Goal: Find contact information: Obtain details needed to contact an individual or organization

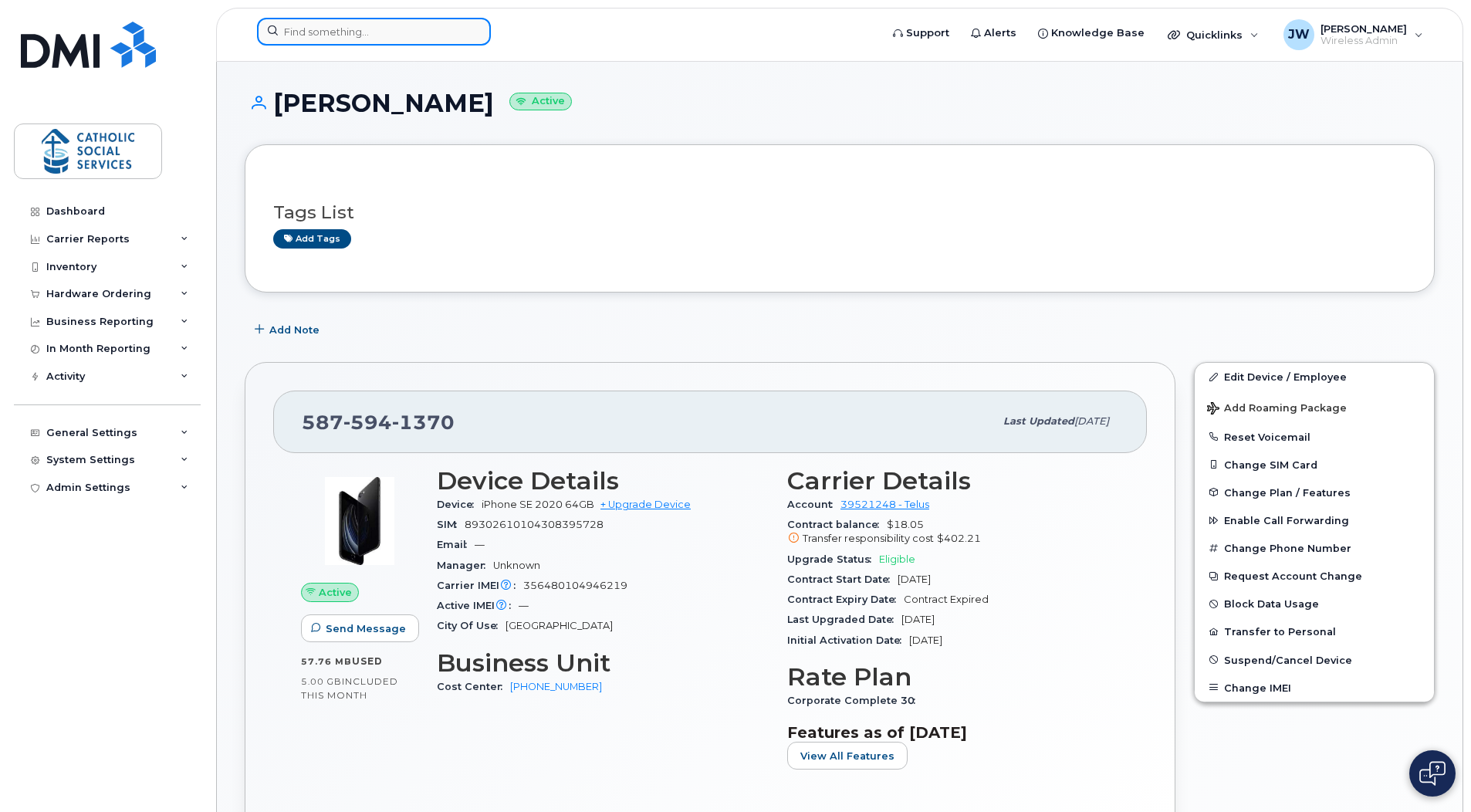
click at [349, 38] on input at bounding box center [373, 31] width 234 height 28
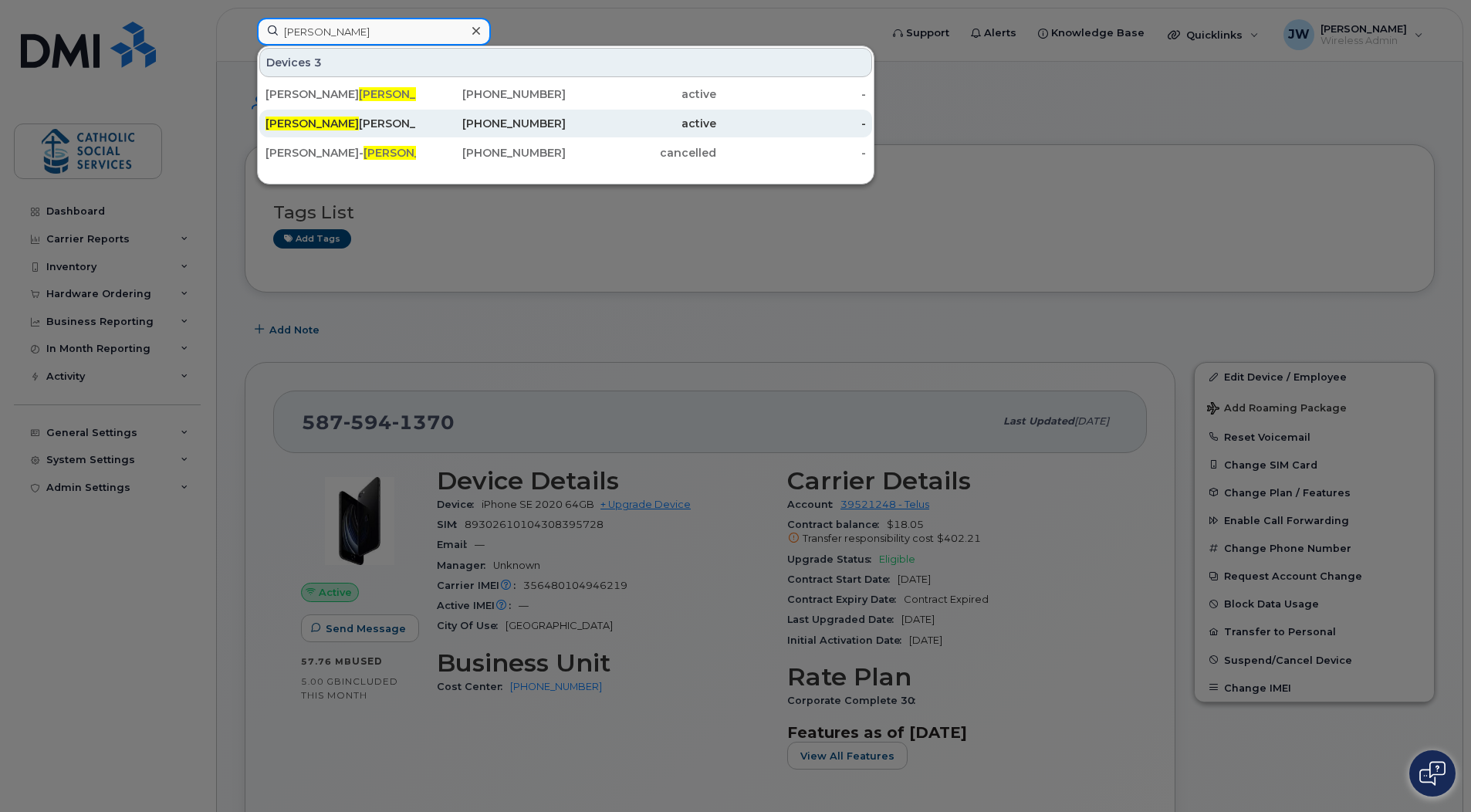
type input "[PERSON_NAME]"
click at [308, 127] on div "[PERSON_NAME]" at bounding box center [341, 123] width 151 height 15
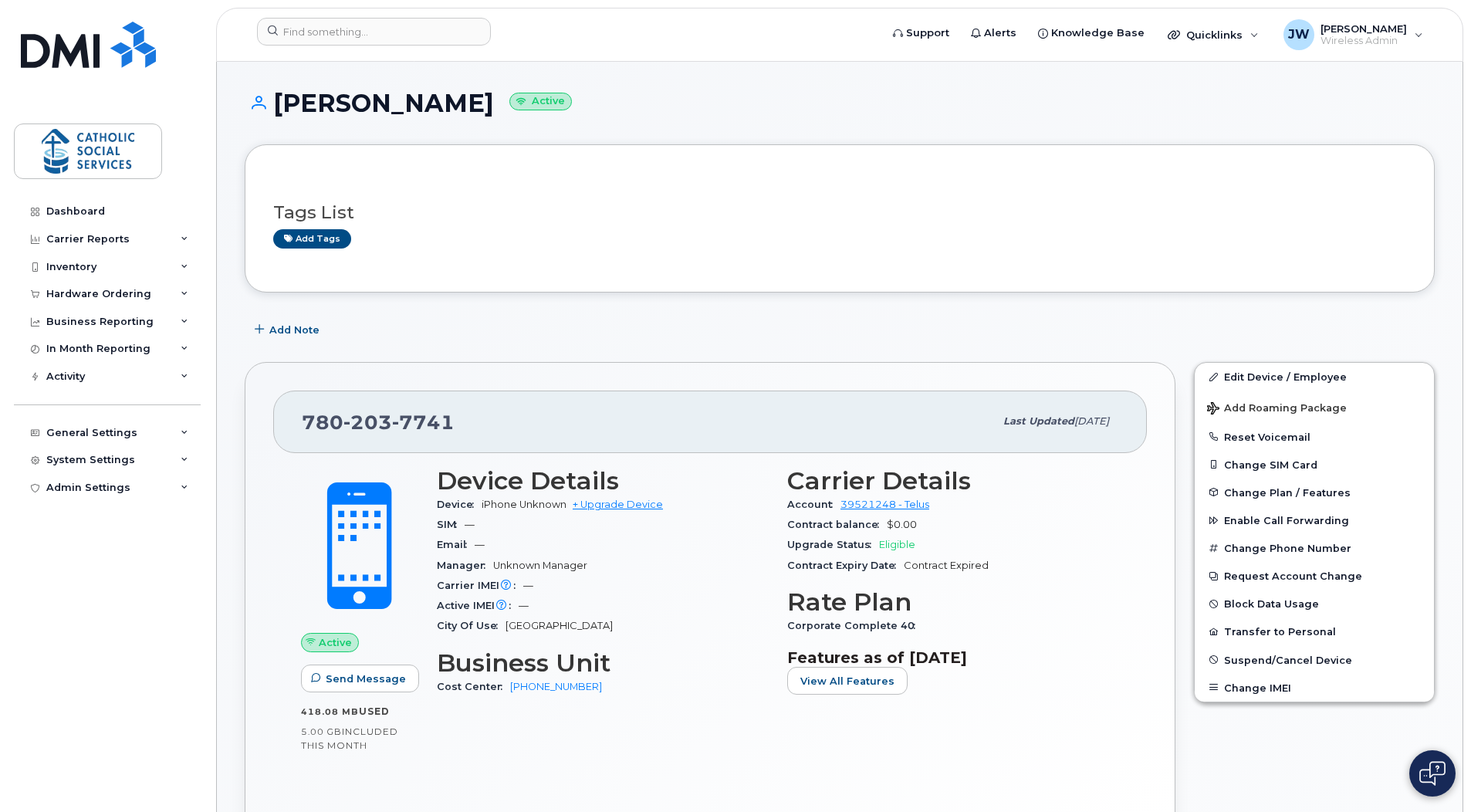
drag, startPoint x: 1329, startPoint y: 111, endPoint x: 975, endPoint y: 196, distance: 364.1
click at [1329, 111] on h1 "Tim Ross Active" at bounding box center [839, 103] width 1190 height 27
drag, startPoint x: 462, startPoint y: 419, endPoint x: 301, endPoint y: 422, distance: 161.0
click at [301, 422] on div "780 203 7741 Last updated Jul 19, 2025" at bounding box center [709, 421] width 873 height 62
copy span "780 203 7741"
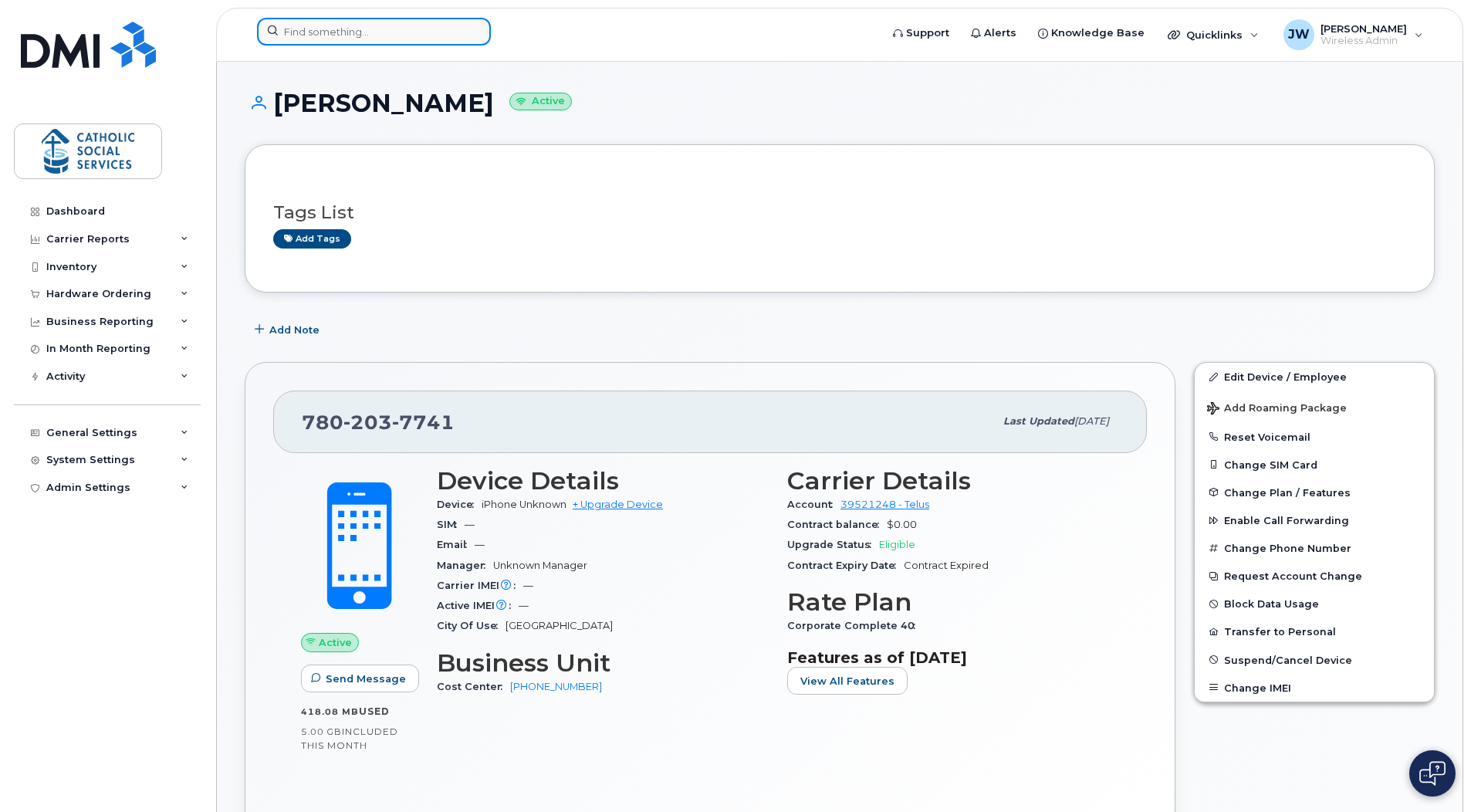
click at [376, 26] on input at bounding box center [373, 31] width 234 height 28
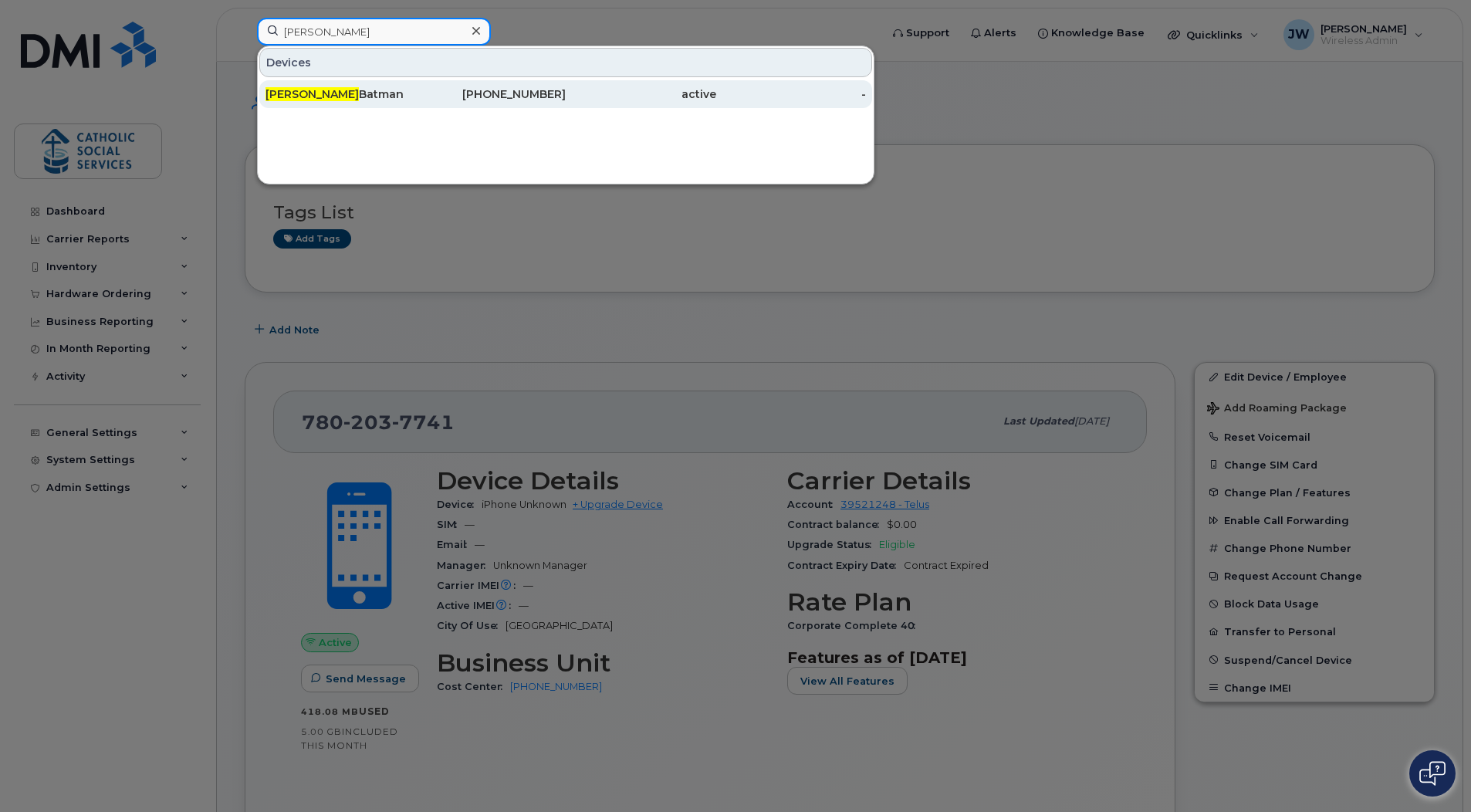
type input "gladis"
click at [322, 90] on div "Gladis Batman" at bounding box center [341, 94] width 151 height 15
